Goal: Information Seeking & Learning: Learn about a topic

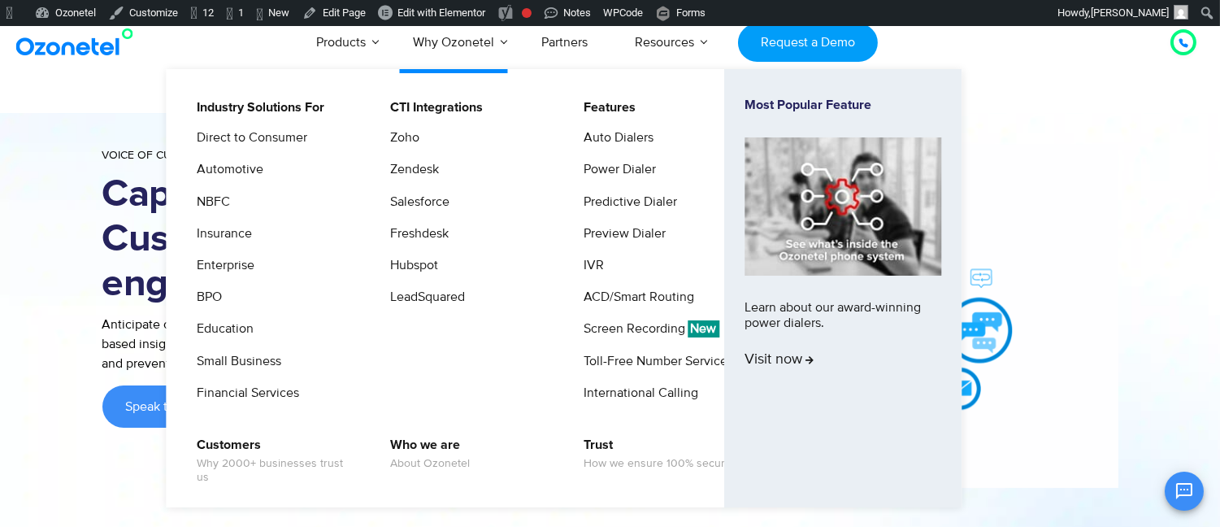
click at [277, 169] on li "Automotive" at bounding box center [272, 175] width 173 height 32
click at [236, 166] on link "Automotive" at bounding box center [226, 169] width 80 height 20
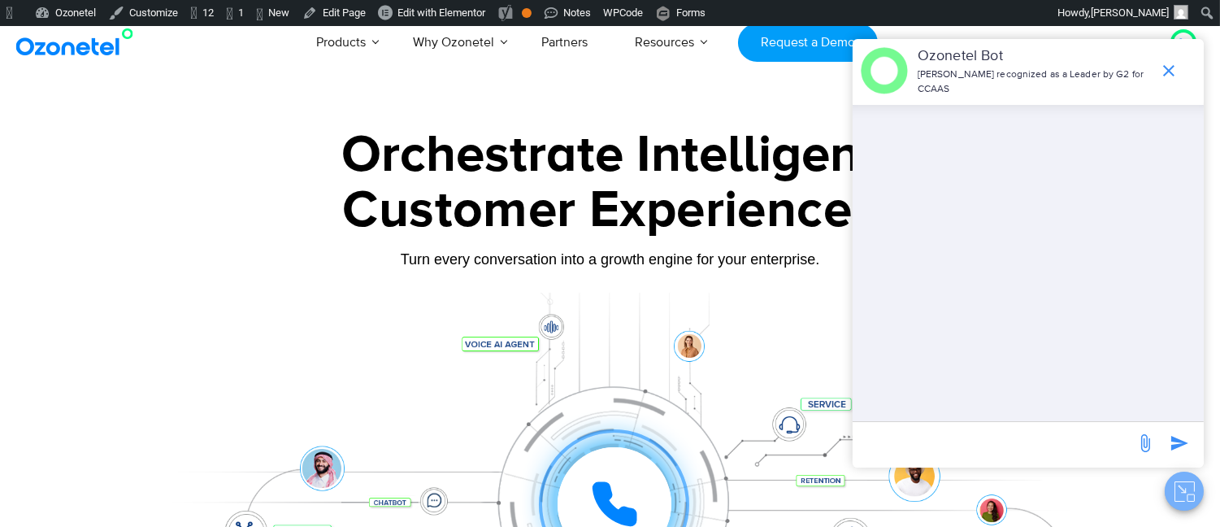
click at [1185, 489] on icon "Close chat" at bounding box center [1183, 490] width 4 height 4
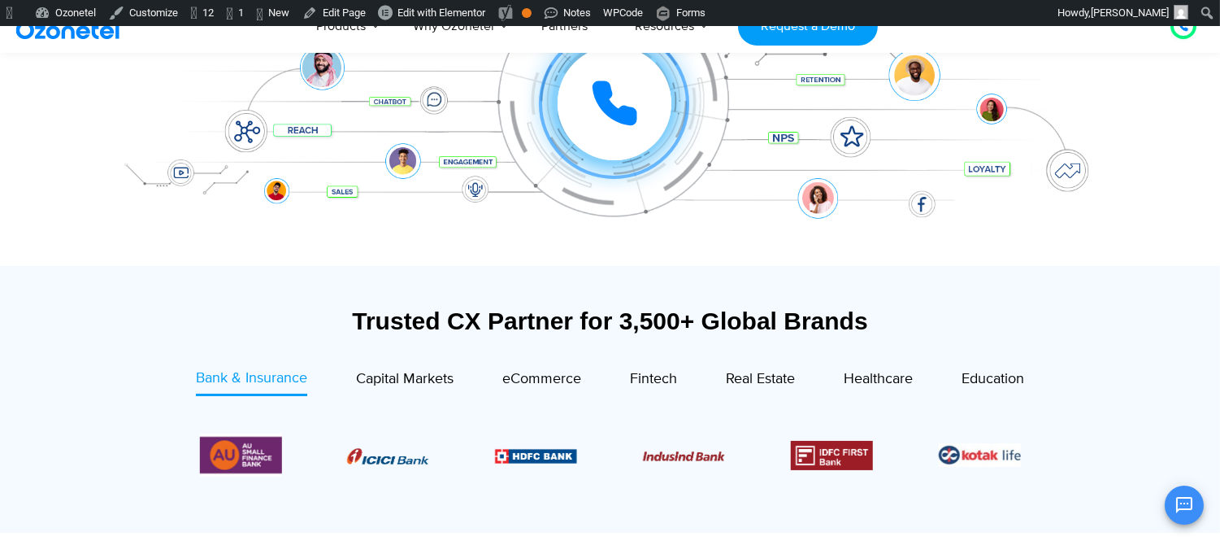
scroll to position [541, 0]
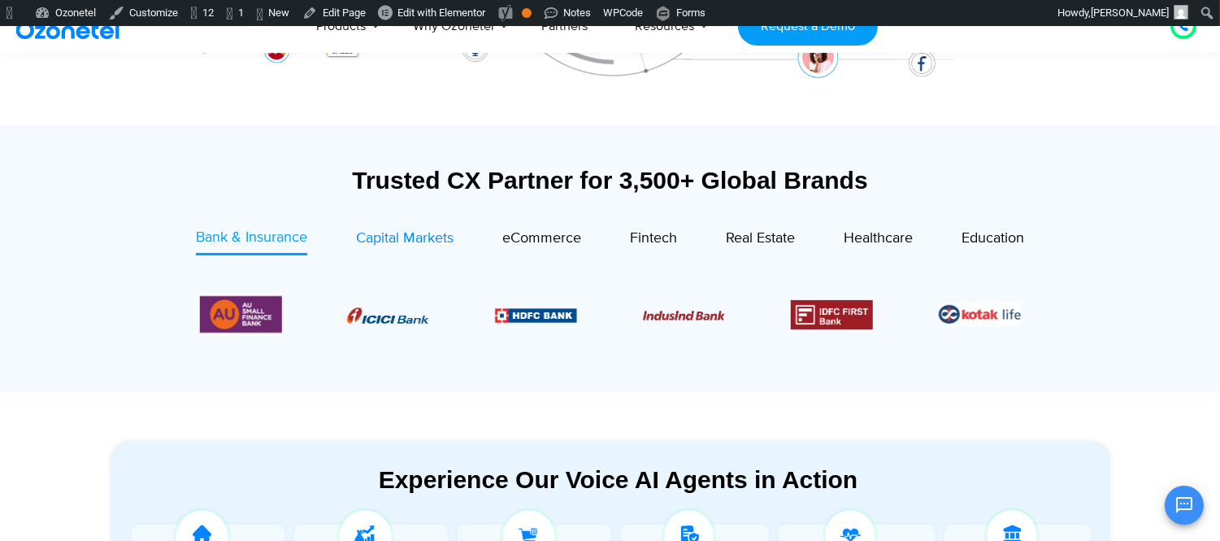
click at [390, 252] on link "Capital Markets" at bounding box center [405, 241] width 98 height 28
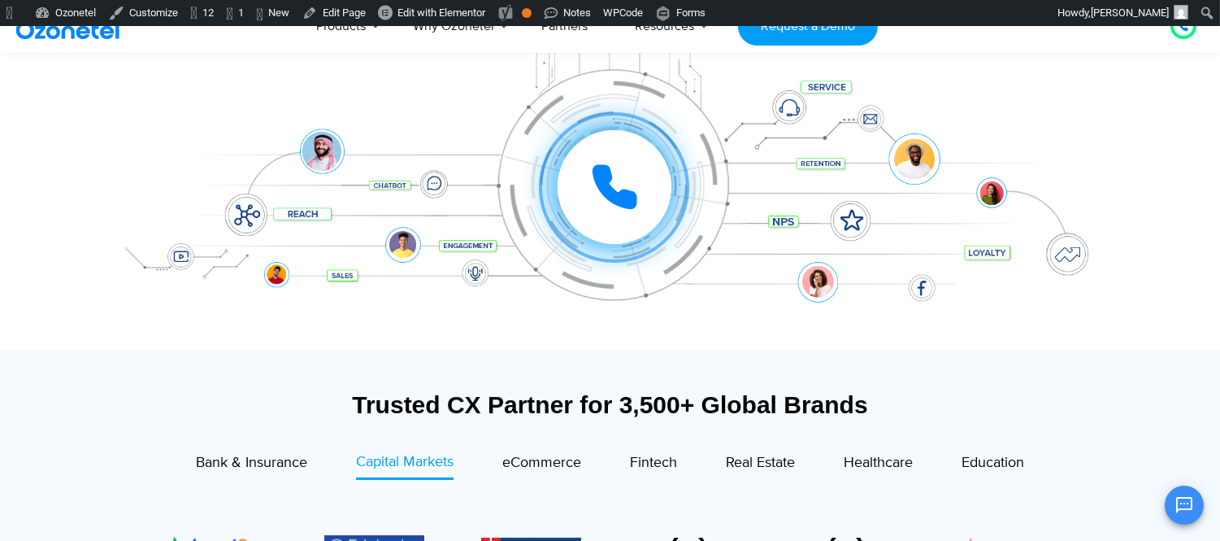
scroll to position [271, 0]
